Goal: Check status: Check status

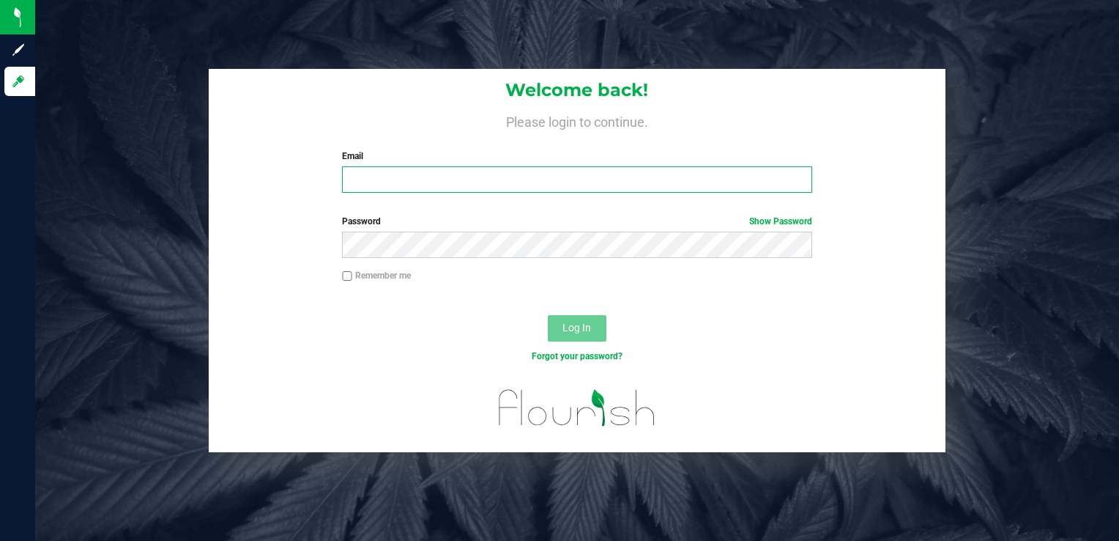
click at [484, 176] on input "Email" at bounding box center [576, 179] width 469 height 26
type input "[PERSON_NAME][EMAIL_ADDRESS][PERSON_NAME][DOMAIN_NAME]"
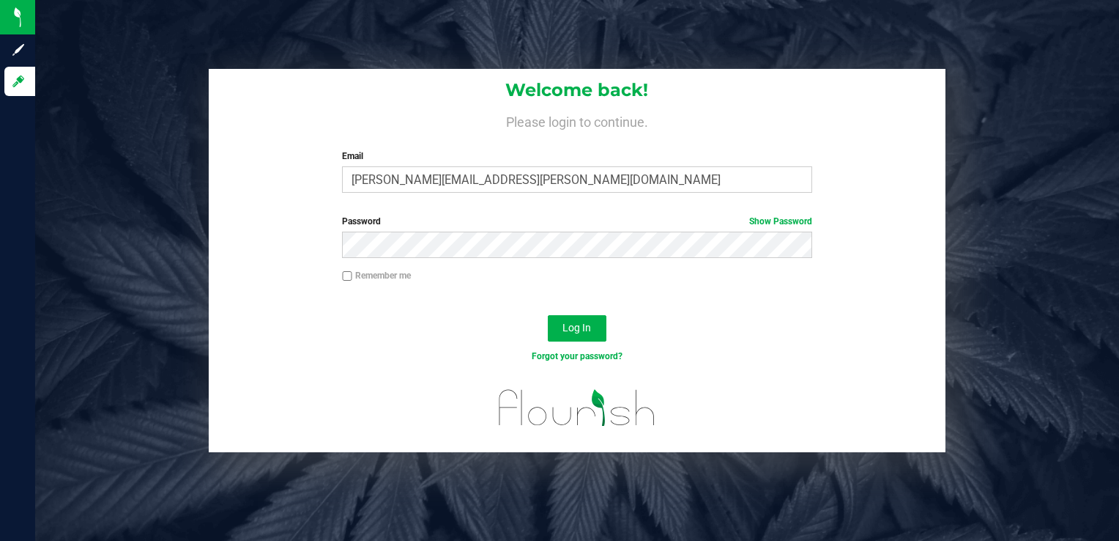
click at [349, 278] on input "Remember me" at bounding box center [347, 276] width 10 height 10
checkbox input "true"
click at [593, 330] on button "Log In" at bounding box center [577, 328] width 59 height 26
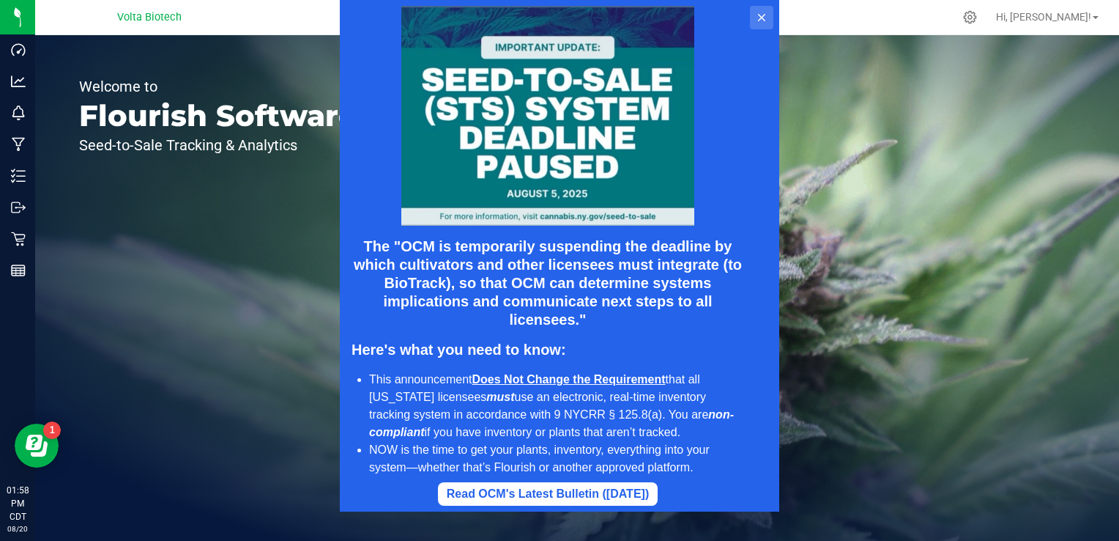
click at [762, 14] on icon at bounding box center [762, 18] width 12 height 12
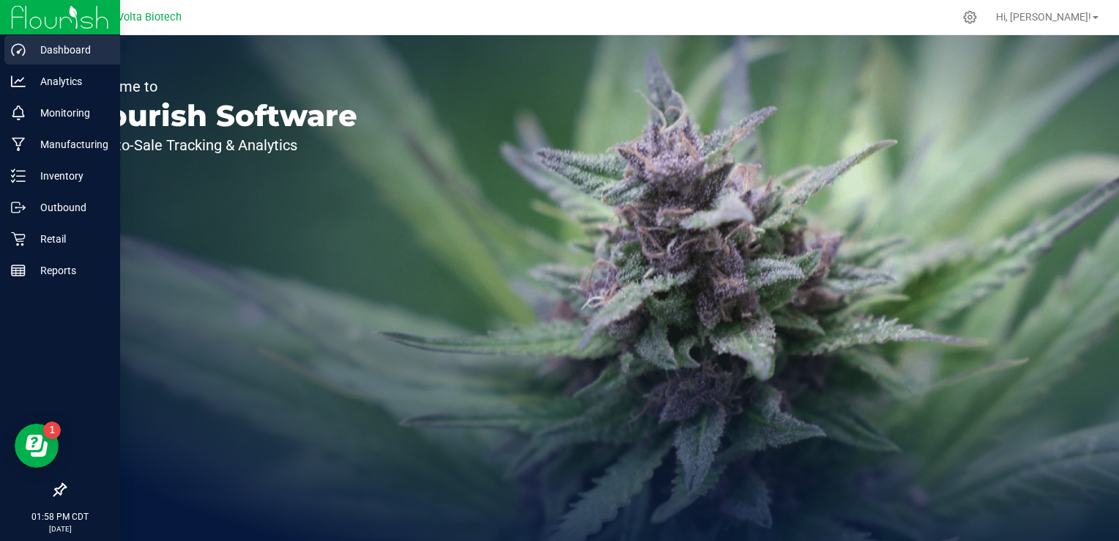
click at [64, 48] on p "Dashboard" at bounding box center [70, 50] width 88 height 18
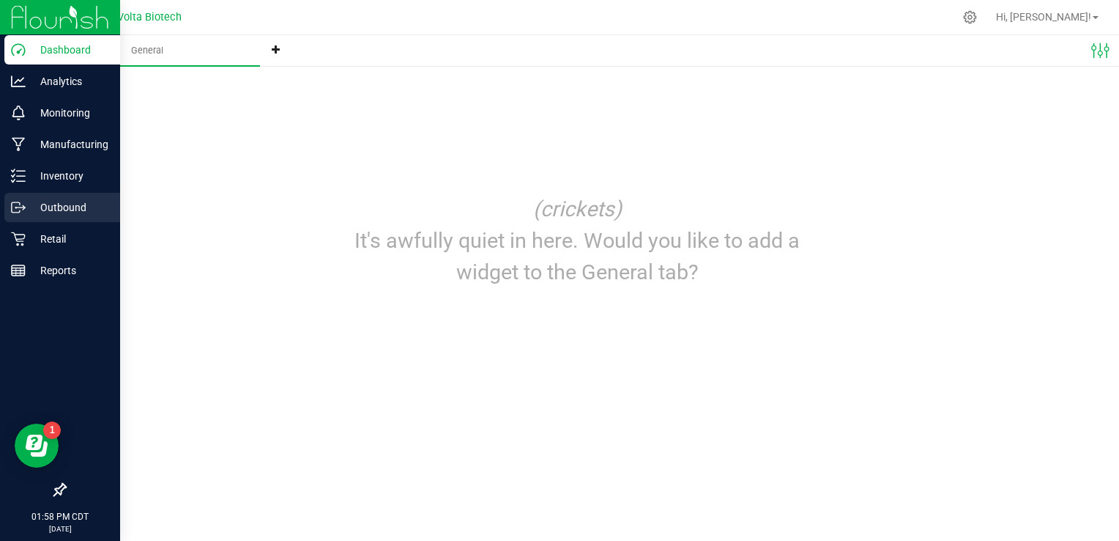
click at [57, 206] on p "Outbound" at bounding box center [70, 207] width 88 height 18
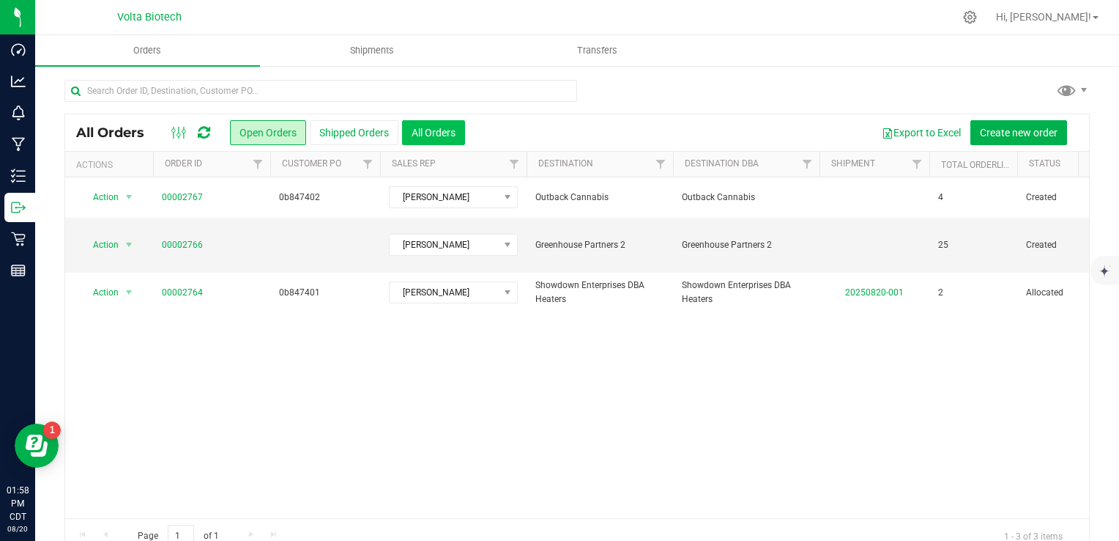
click at [437, 140] on button "All Orders" at bounding box center [433, 132] width 63 height 25
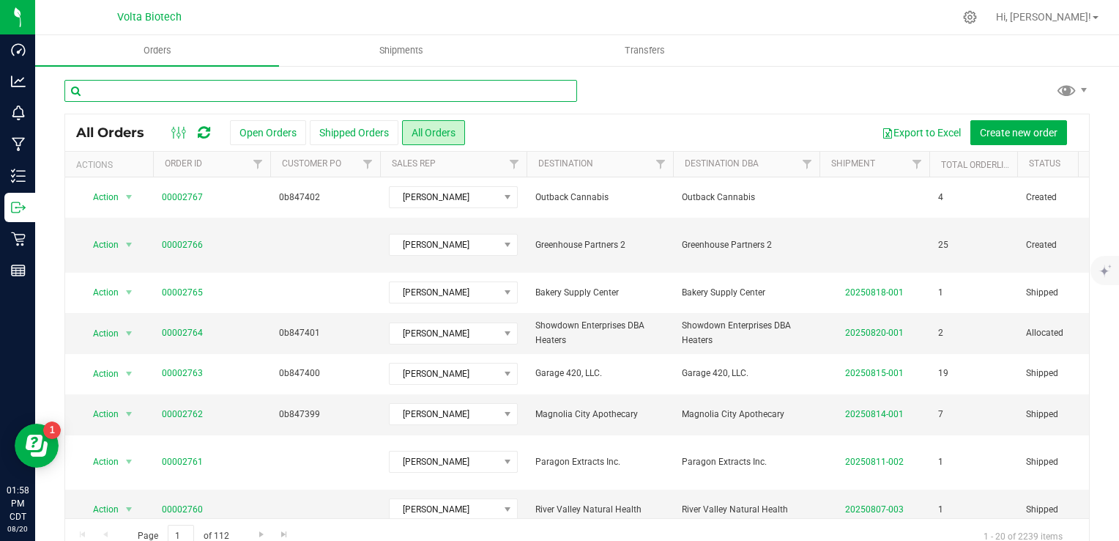
click at [232, 96] on input "text" at bounding box center [320, 91] width 513 height 22
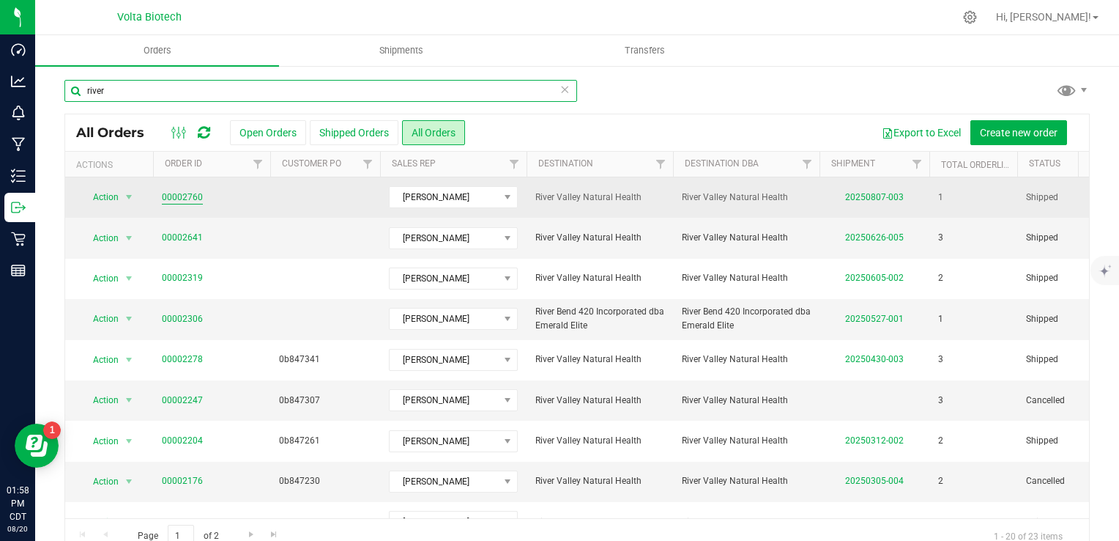
type input "river"
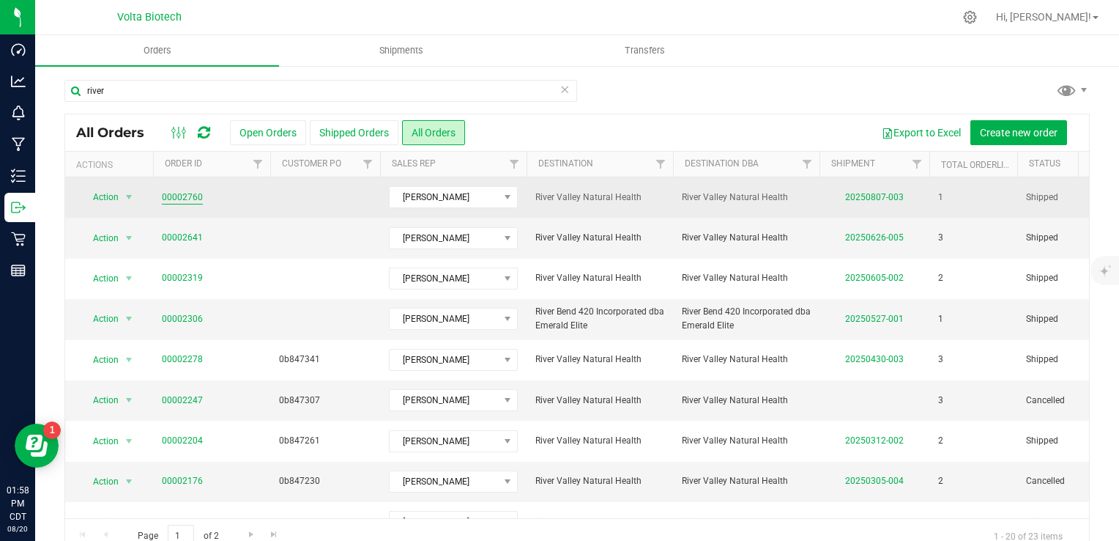
click at [193, 197] on link "00002760" at bounding box center [182, 197] width 41 height 14
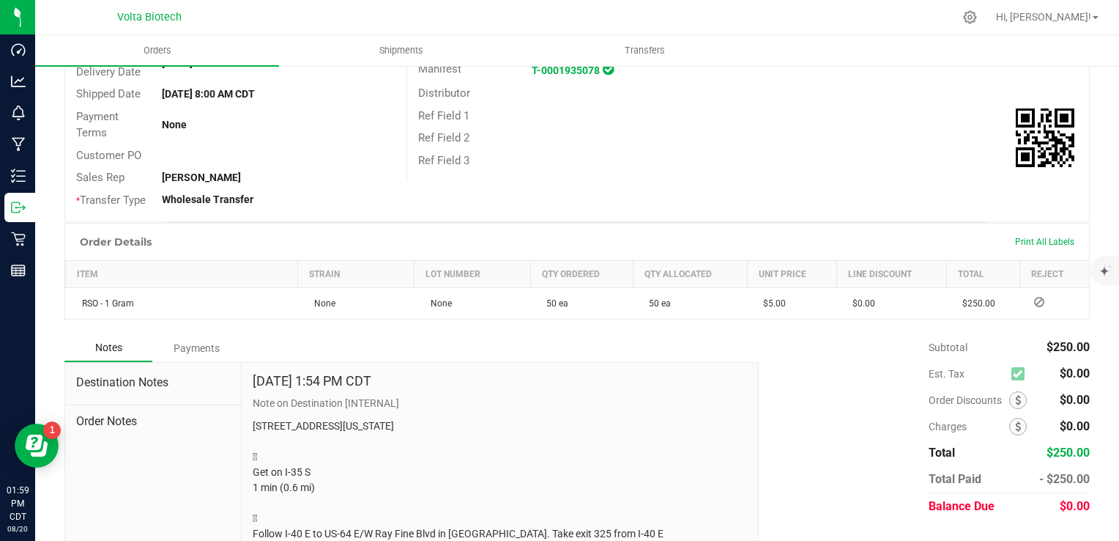
scroll to position [240, 0]
click at [184, 253] on div "Order Details Print All Labels" at bounding box center [577, 243] width 1024 height 37
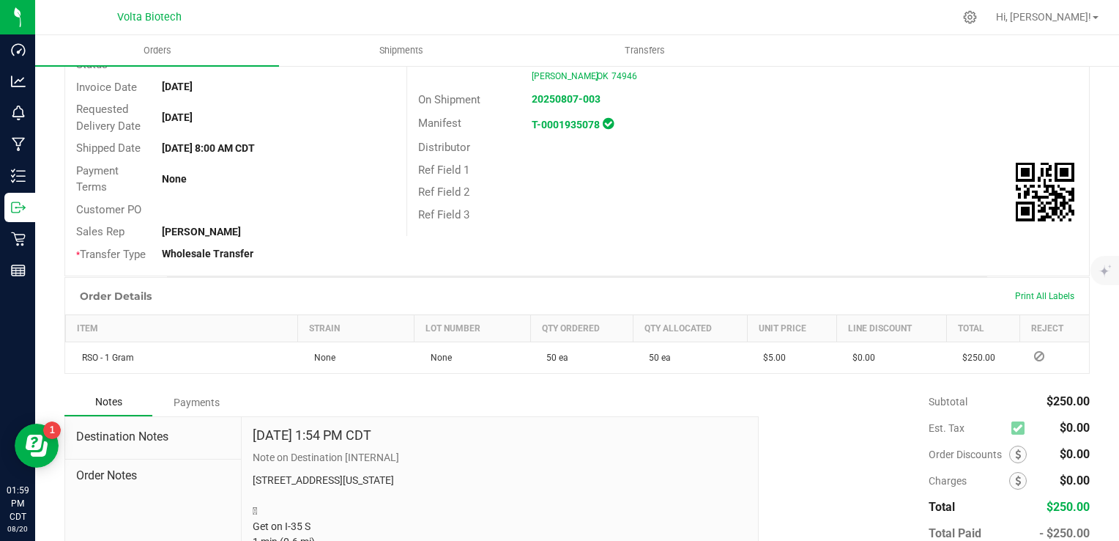
scroll to position [0, 0]
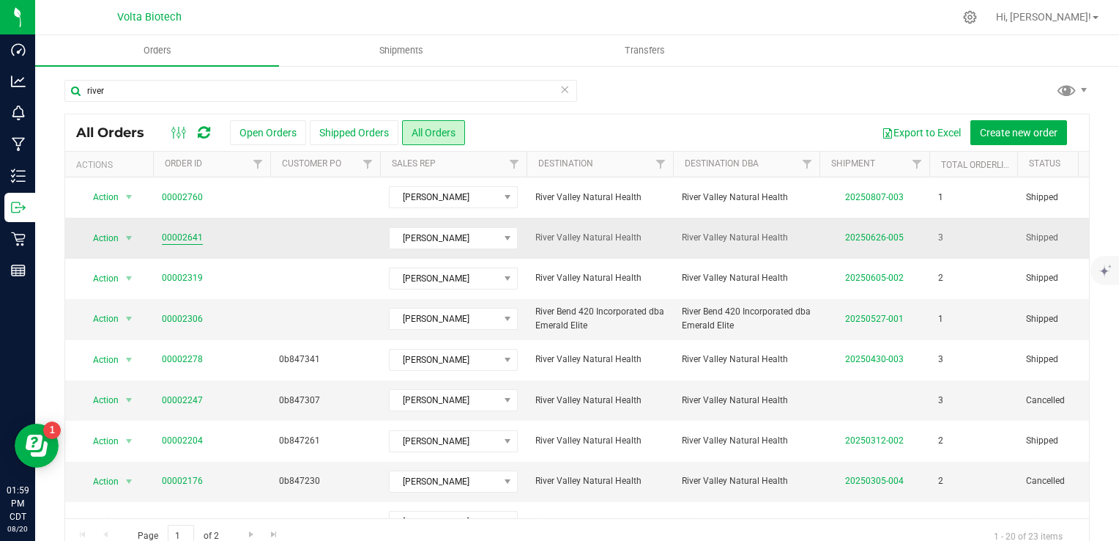
click at [189, 239] on link "00002641" at bounding box center [182, 238] width 41 height 14
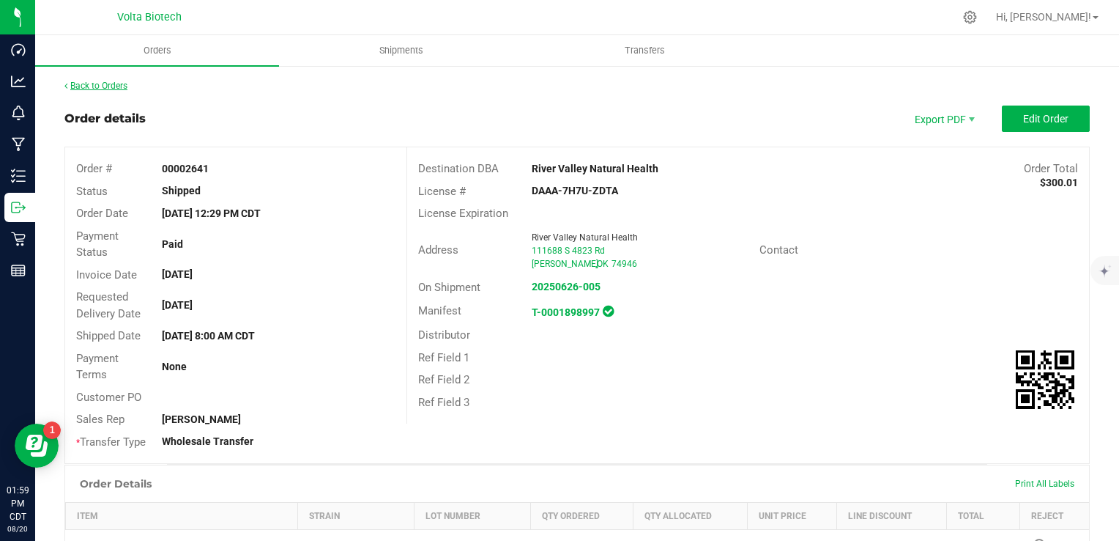
click at [94, 86] on link "Back to Orders" at bounding box center [95, 86] width 63 height 10
